Goal: Task Accomplishment & Management: Manage account settings

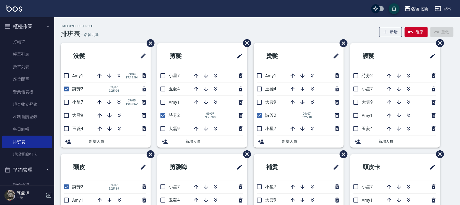
scroll to position [34, 0]
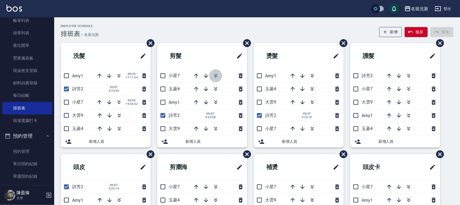
click at [215, 74] on icon "button" at bounding box center [215, 76] width 7 height 7
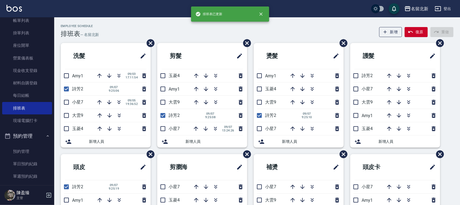
click at [215, 129] on icon "button" at bounding box center [215, 129] width 7 height 7
click at [214, 130] on icon "button" at bounding box center [215, 129] width 7 height 7
click at [202, 129] on icon "button" at bounding box center [205, 129] width 7 height 7
click at [163, 114] on input "checkbox" at bounding box center [162, 115] width 11 height 11
checkbox input "false"
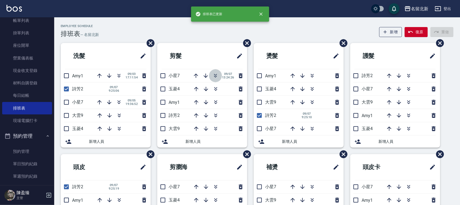
click at [215, 74] on icon "button" at bounding box center [215, 76] width 7 height 7
click at [68, 89] on input "checkbox" at bounding box center [66, 88] width 11 height 11
checkbox input "false"
click at [262, 116] on input "checkbox" at bounding box center [259, 115] width 11 height 11
checkbox input "false"
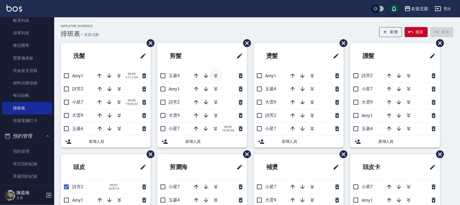
click at [215, 74] on icon "button" at bounding box center [215, 76] width 7 height 7
